Goal: Task Accomplishment & Management: Manage account settings

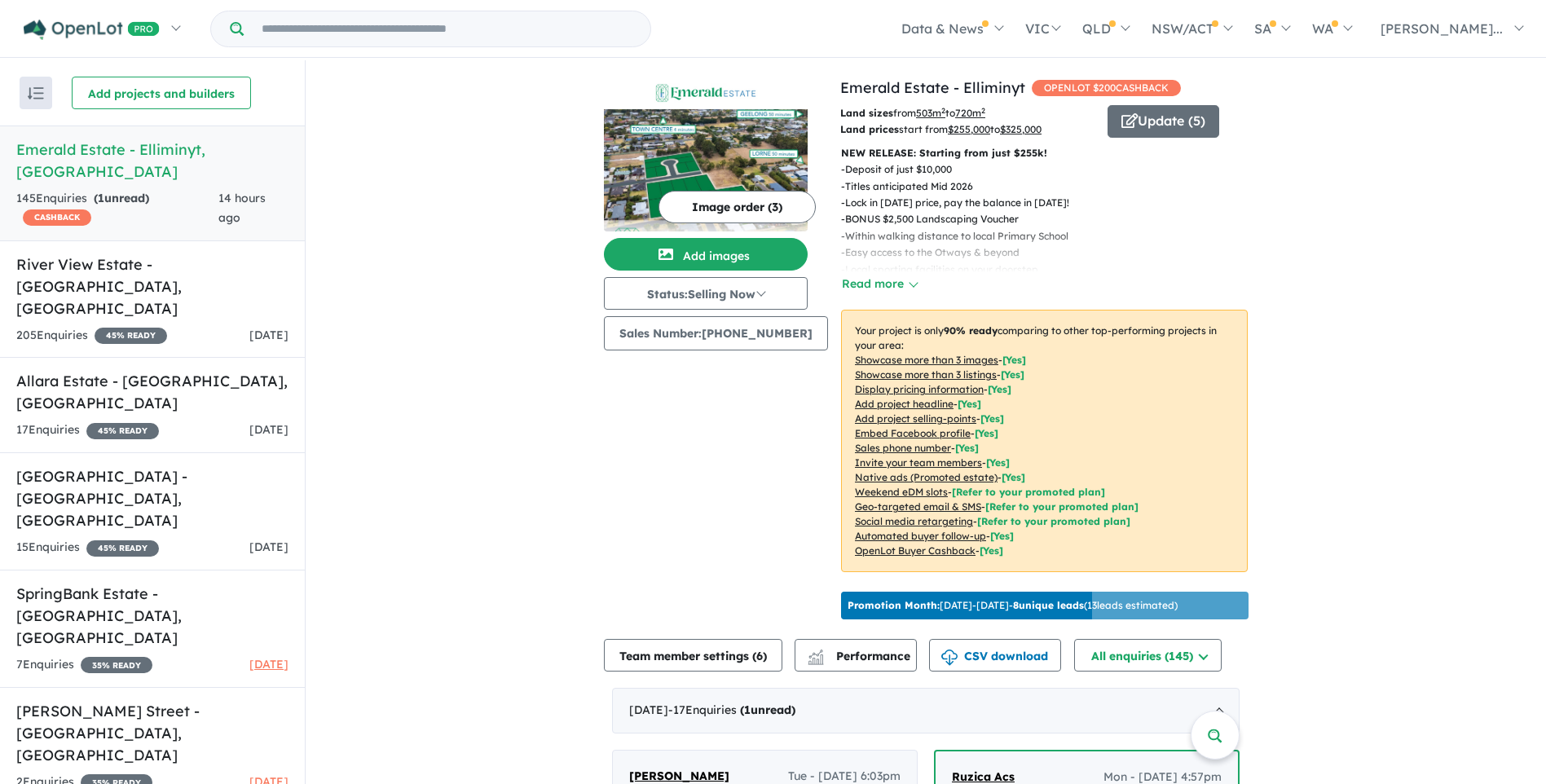
click at [169, 189] on div "145 Enquir ies ( 1 unread) CASHBACK" at bounding box center [117, 209] width 202 height 39
click at [113, 190] on strong "( 1 unread)" at bounding box center [121, 198] width 55 height 15
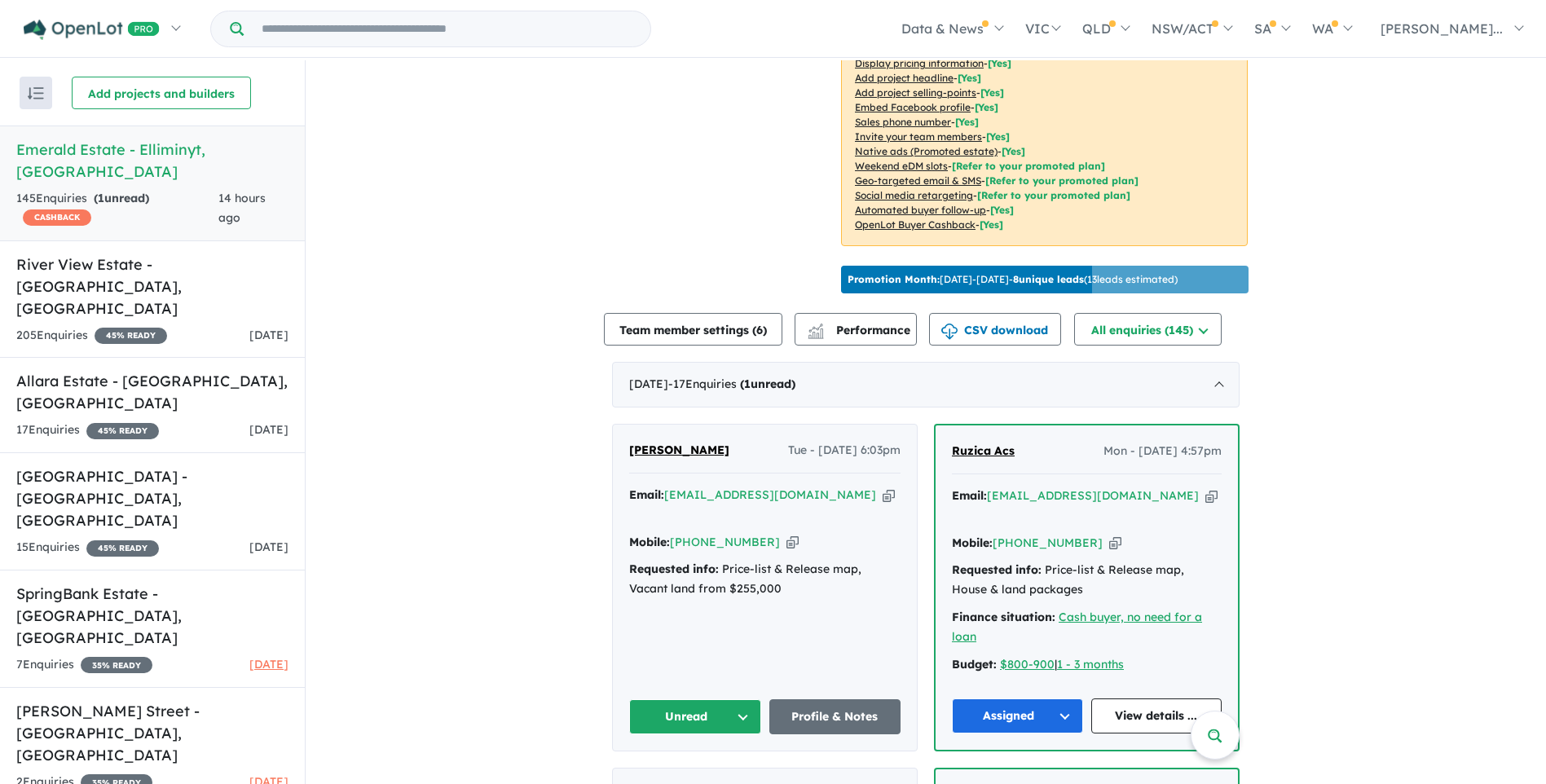
click at [883, 503] on icon "button" at bounding box center [888, 495] width 12 height 18
click at [786, 534] on icon "button" at bounding box center [791, 542] width 12 height 18
click at [728, 707] on button "Unread" at bounding box center [694, 717] width 132 height 35
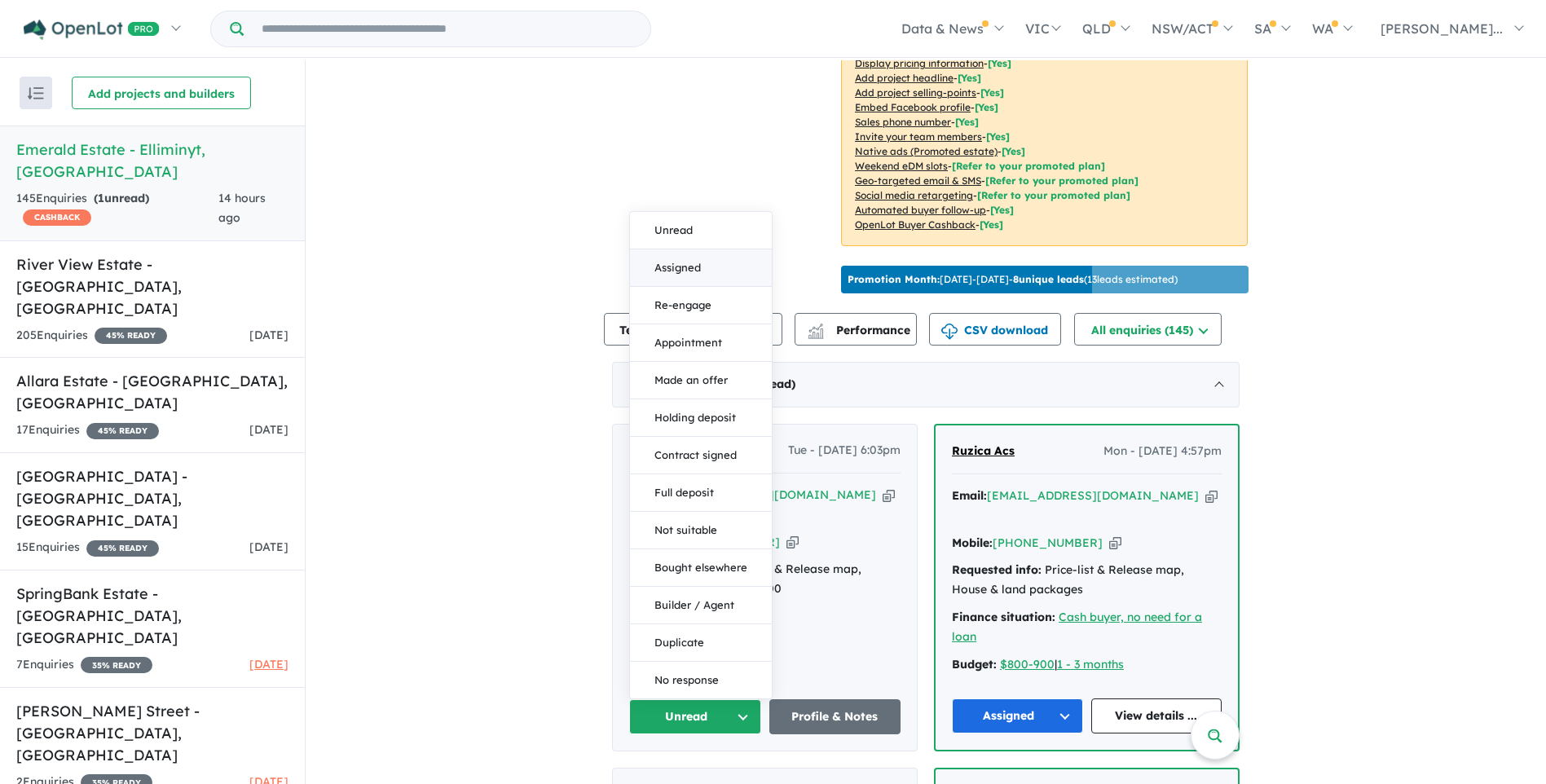
click at [670, 259] on button "Assigned" at bounding box center [701, 268] width 142 height 38
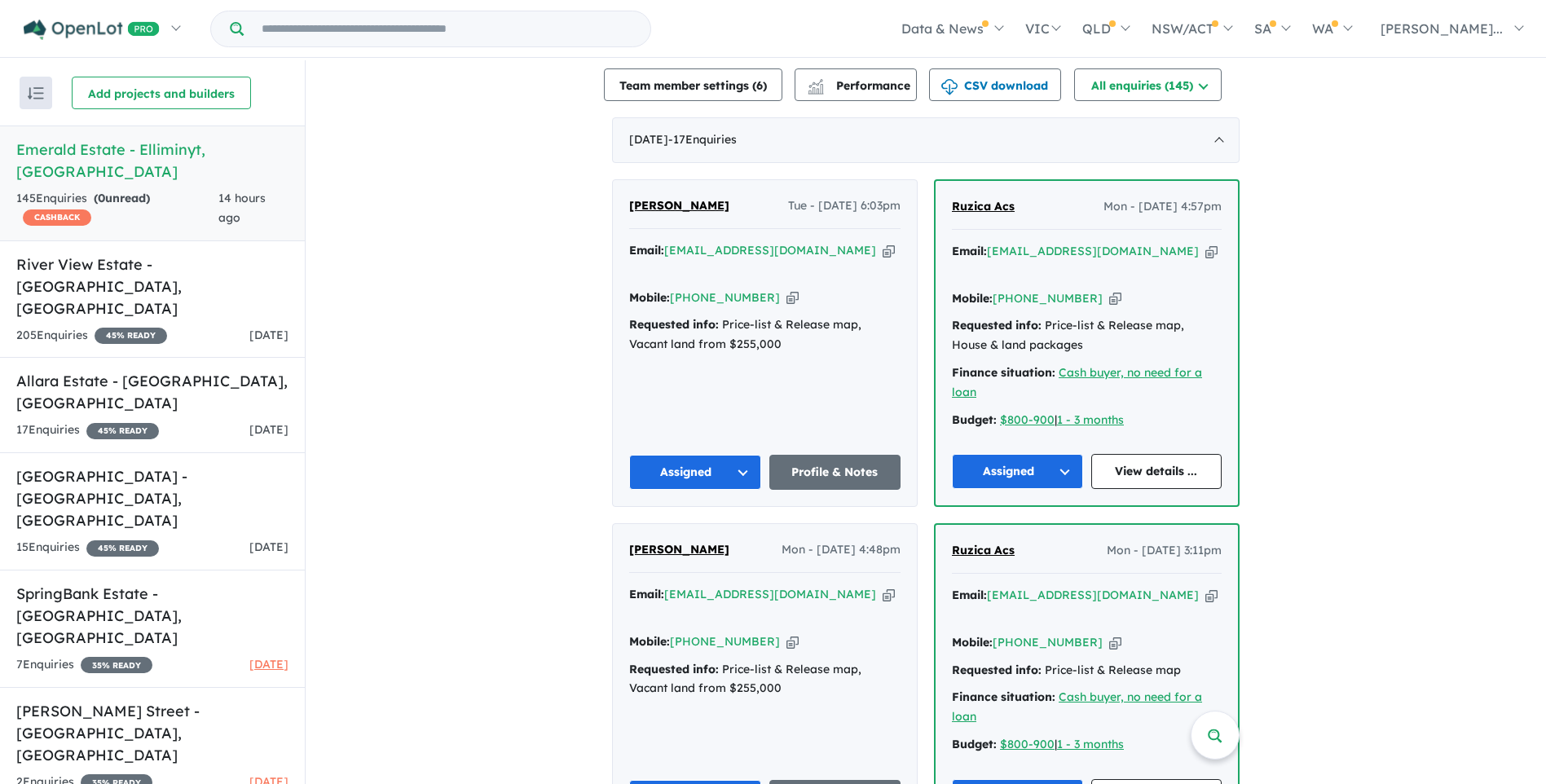
scroll to position [652, 0]
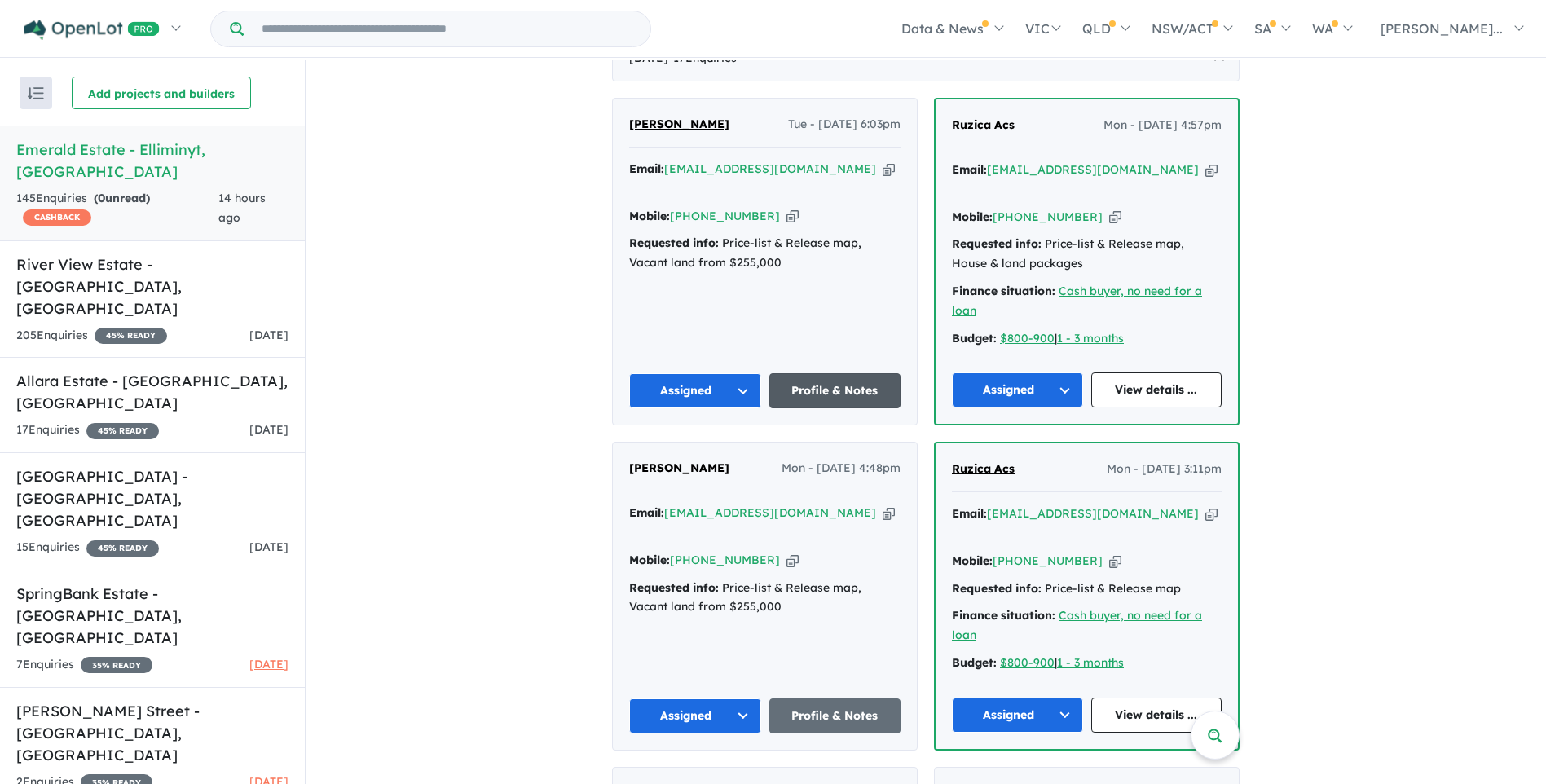
click at [834, 383] on link "Profile & Notes" at bounding box center [835, 391] width 132 height 35
